Goal: Book appointment/travel/reservation

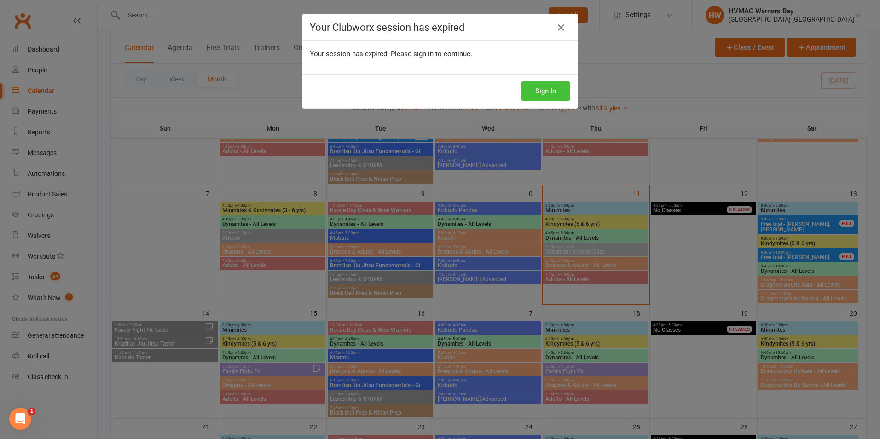
click at [547, 94] on button "Sign In" at bounding box center [545, 90] width 49 height 19
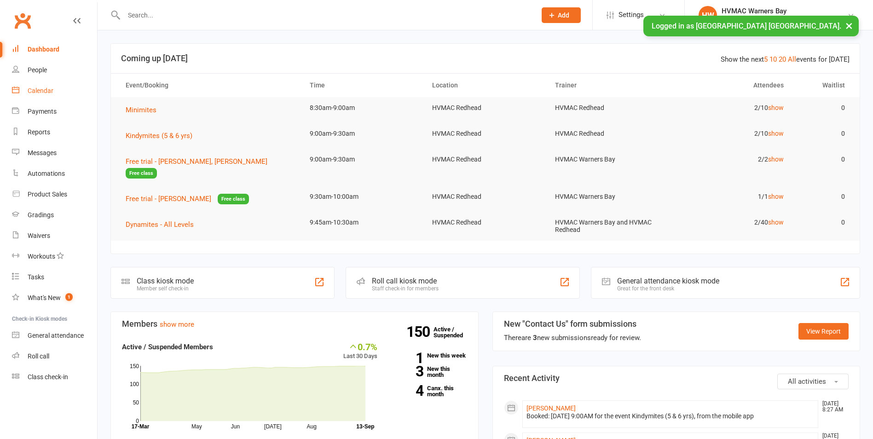
drag, startPoint x: 0, startPoint y: 0, endPoint x: 52, endPoint y: 86, distance: 100.3
click at [52, 86] on link "Calendar" at bounding box center [54, 91] width 85 height 21
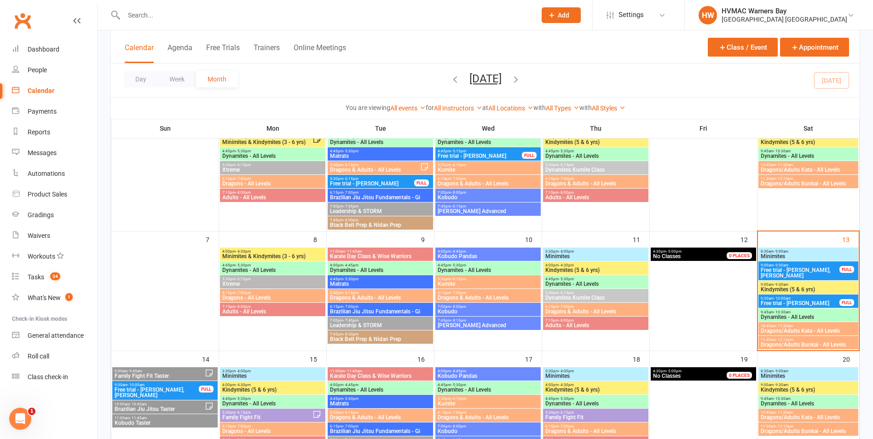
click at [789, 253] on span "8:30am - 9:00am" at bounding box center [809, 252] width 96 height 4
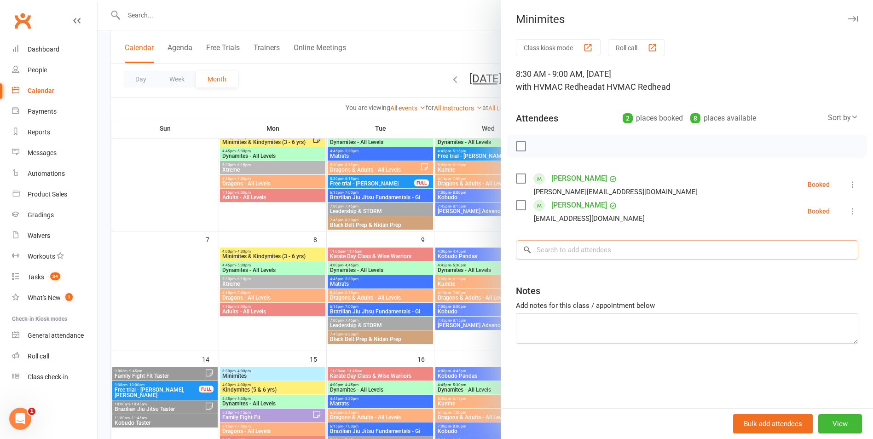
click at [641, 254] on input "search" at bounding box center [687, 249] width 343 height 19
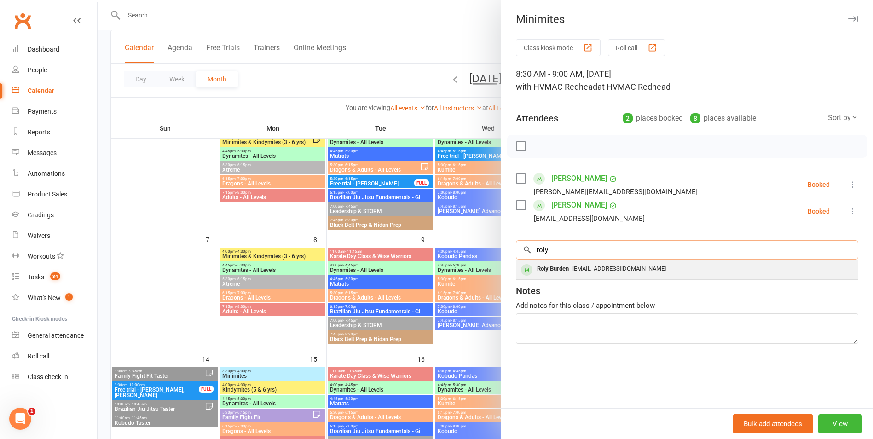
type input "roly"
click at [636, 271] on span "rachelhelenturner@gmail.com" at bounding box center [619, 268] width 93 height 7
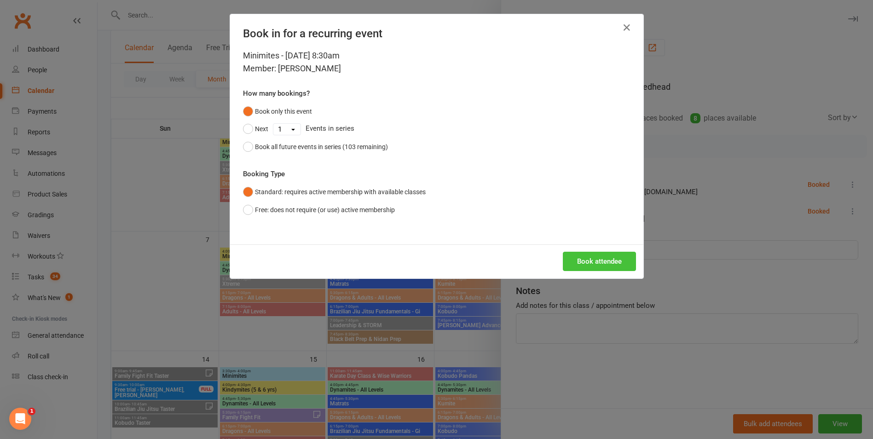
click at [618, 262] on button "Book attendee" at bounding box center [599, 261] width 73 height 19
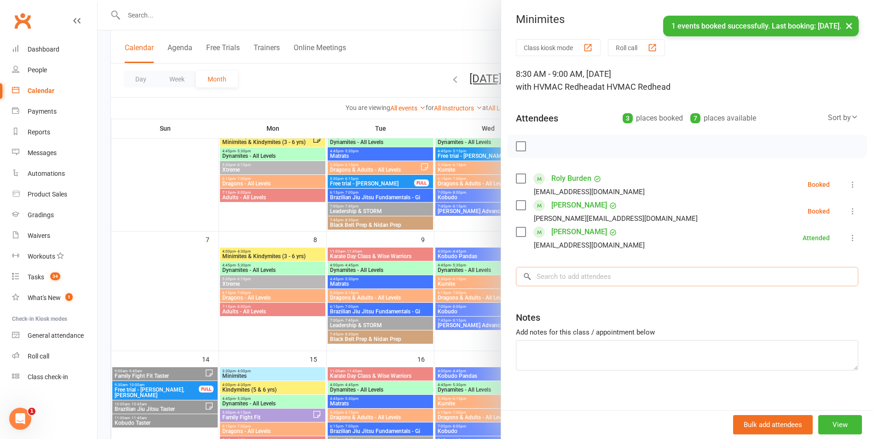
click at [610, 277] on input "search" at bounding box center [687, 276] width 343 height 19
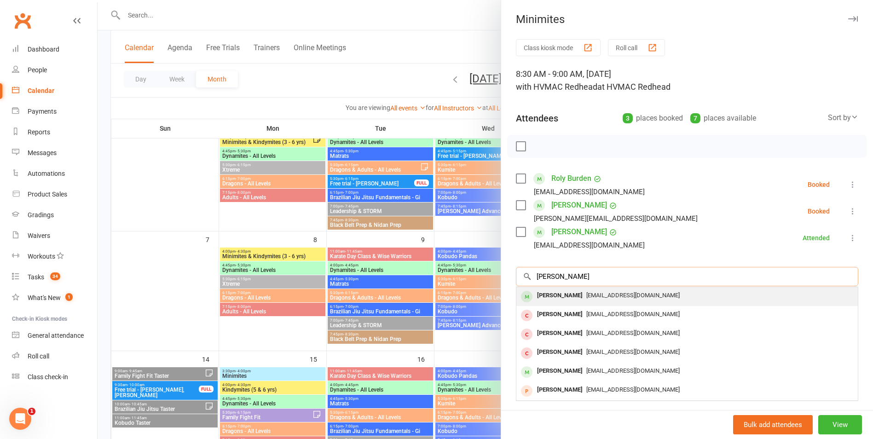
type input "alex"
click at [561, 295] on div "Alex Baird" at bounding box center [560, 295] width 53 height 13
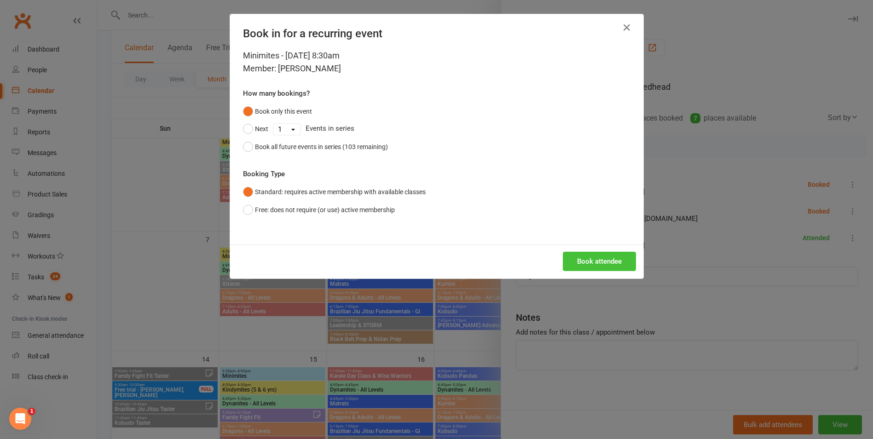
click at [575, 257] on button "Book attendee" at bounding box center [599, 261] width 73 height 19
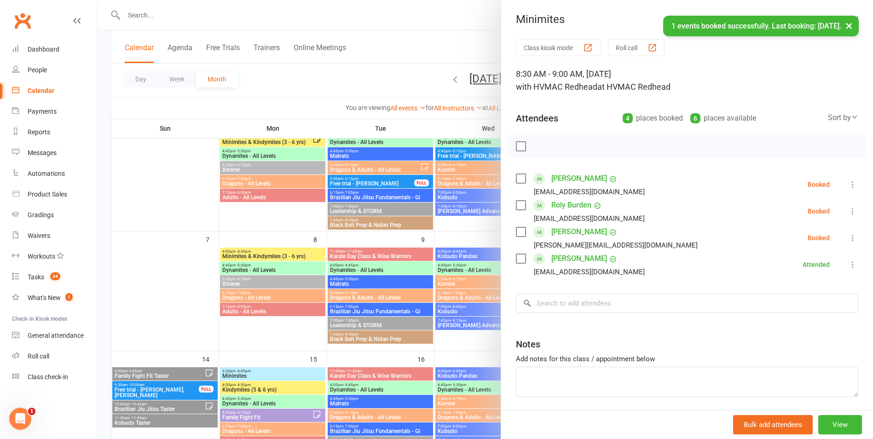
click at [519, 149] on label at bounding box center [520, 146] width 9 height 9
click at [538, 151] on icon "button" at bounding box center [542, 147] width 8 height 8
click at [473, 208] on div at bounding box center [486, 219] width 776 height 439
